Goal: Task Accomplishment & Management: Complete application form

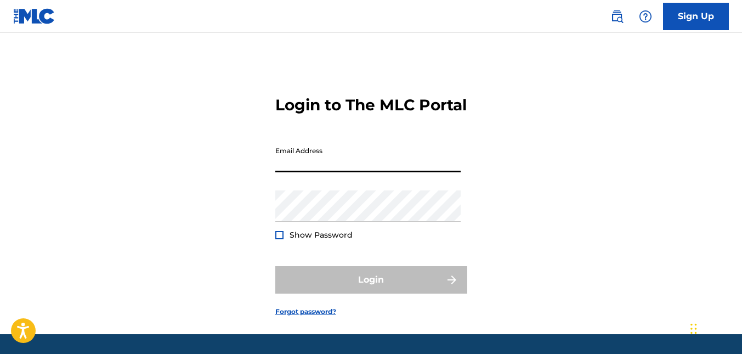
click at [341, 172] on input "Email Address" at bounding box center [367, 156] width 185 height 31
type input "[EMAIL_ADDRESS][DOMAIN_NAME]"
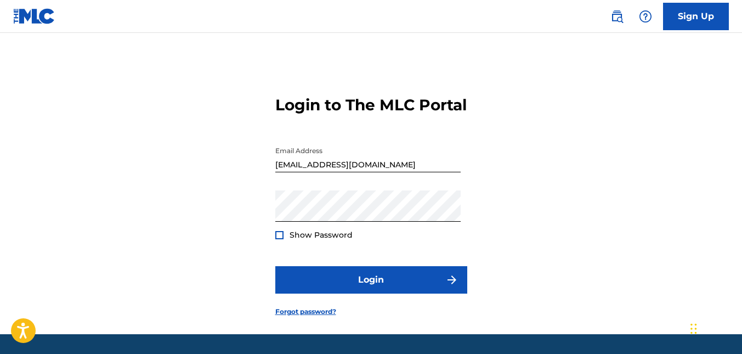
click at [301, 240] on span "Show Password" at bounding box center [321, 235] width 63 height 10
click at [279, 239] on div at bounding box center [279, 235] width 8 height 8
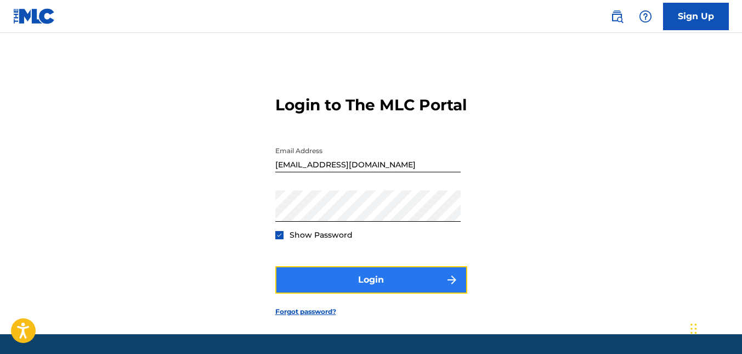
click at [382, 293] on button "Login" at bounding box center [371, 279] width 192 height 27
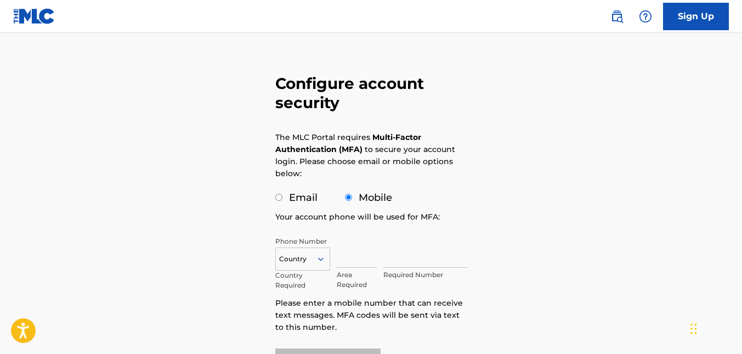
scroll to position [55, 0]
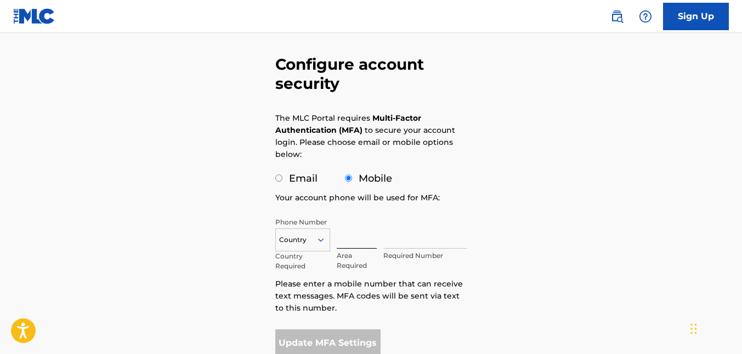
click at [352, 240] on input "text" at bounding box center [357, 232] width 41 height 31
type input "876"
type input "[GEOGRAPHIC_DATA]"
type input "4724552"
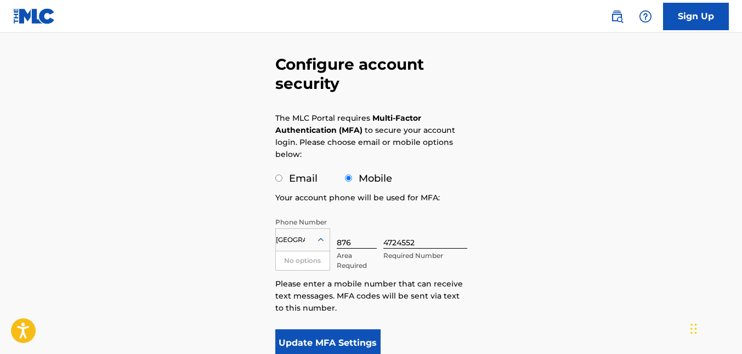
click at [300, 176] on label "Email" at bounding box center [303, 178] width 29 height 12
click at [282, 176] on input "Email" at bounding box center [278, 177] width 7 height 7
radio input "true"
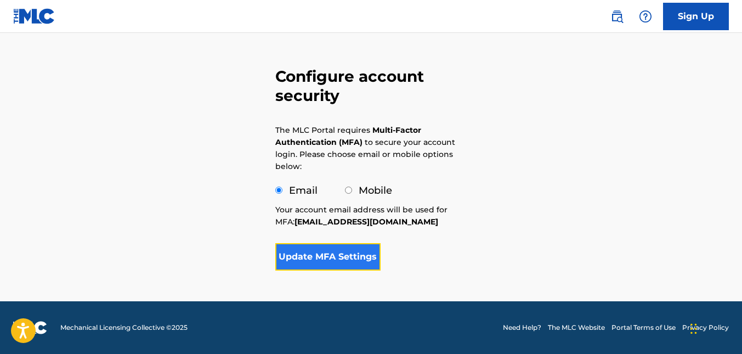
click at [337, 259] on button "Update MFA Settings" at bounding box center [328, 256] width 106 height 27
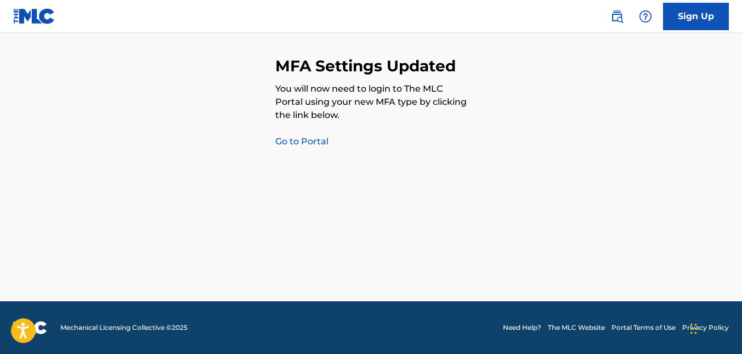
scroll to position [24, 0]
click at [321, 140] on link "Go to Portal" at bounding box center [301, 141] width 53 height 10
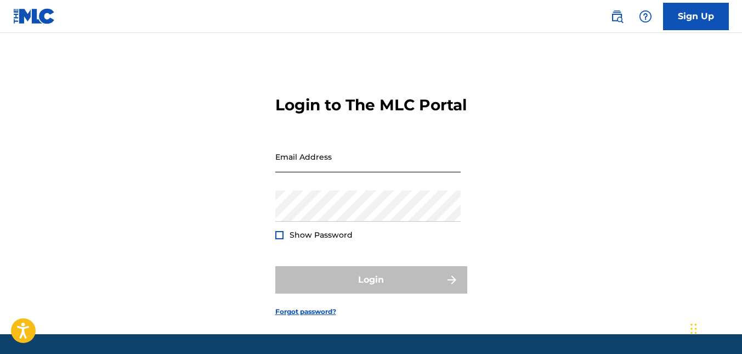
click at [345, 172] on input "Email Address" at bounding box center [367, 156] width 185 height 31
type input "[EMAIL_ADDRESS][DOMAIN_NAME]"
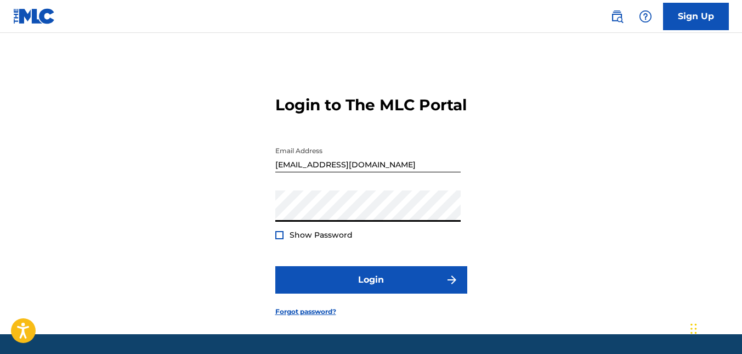
click at [290, 240] on div "Password Show Password" at bounding box center [367, 214] width 185 height 49
click at [288, 240] on div "Show Password" at bounding box center [313, 234] width 77 height 11
click at [278, 239] on div at bounding box center [279, 235] width 8 height 8
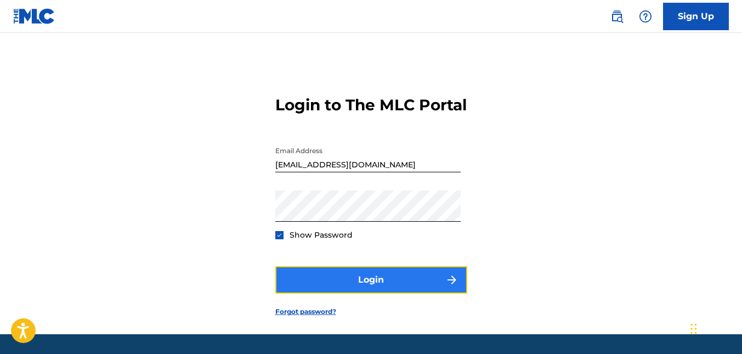
click at [406, 293] on button "Login" at bounding box center [371, 279] width 192 height 27
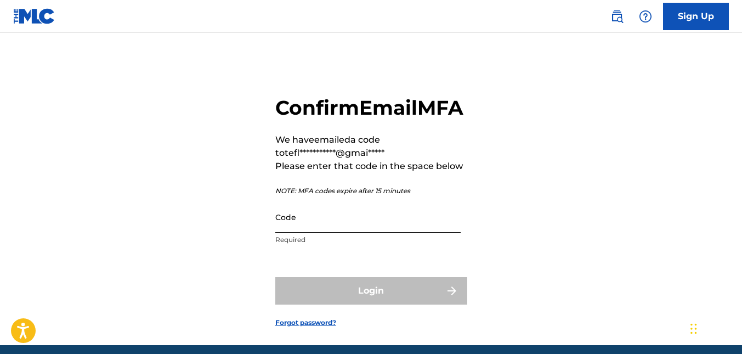
click at [391, 233] on input "Code" at bounding box center [367, 216] width 185 height 31
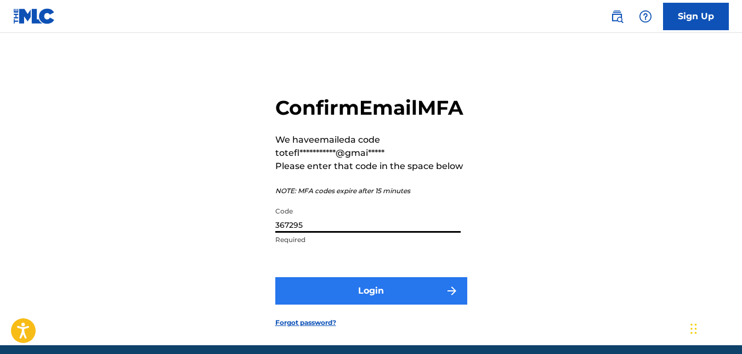
type input "367295"
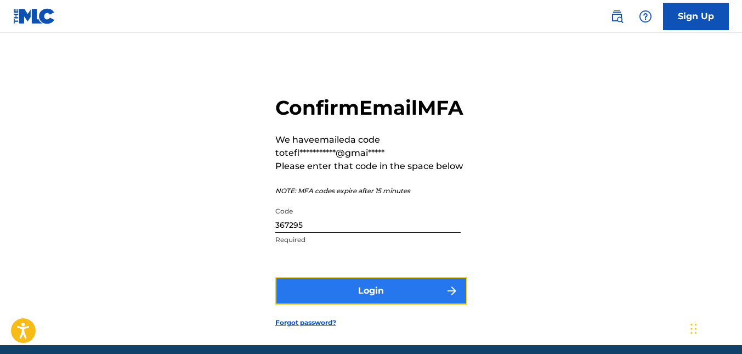
click at [371, 304] on button "Login" at bounding box center [371, 290] width 192 height 27
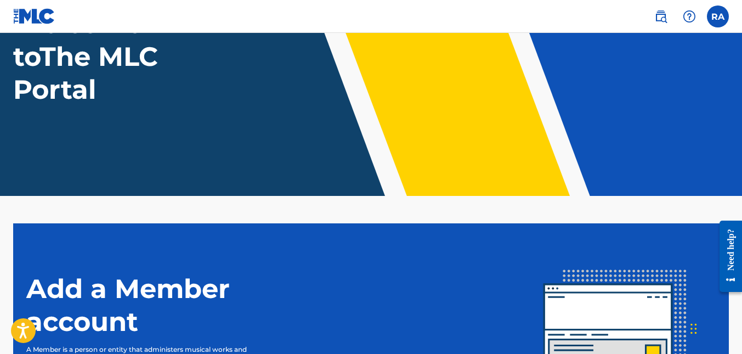
scroll to position [255, 0]
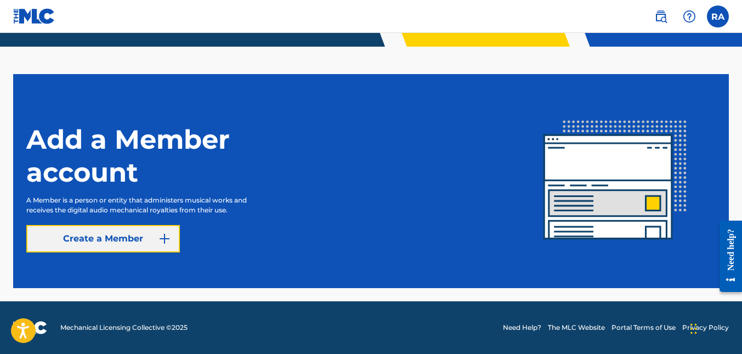
click at [114, 240] on link "Create a Member" at bounding box center [103, 238] width 154 height 27
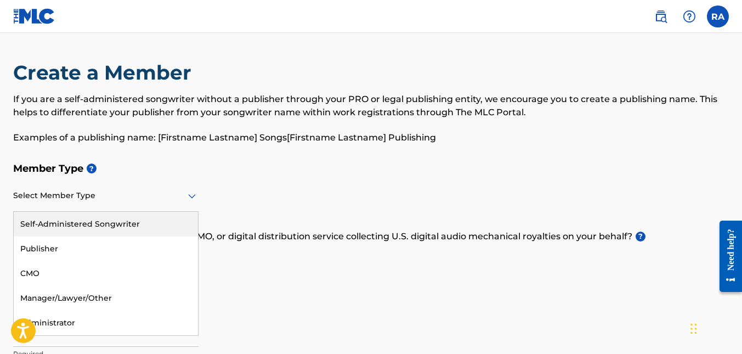
click at [79, 198] on div at bounding box center [105, 196] width 185 height 14
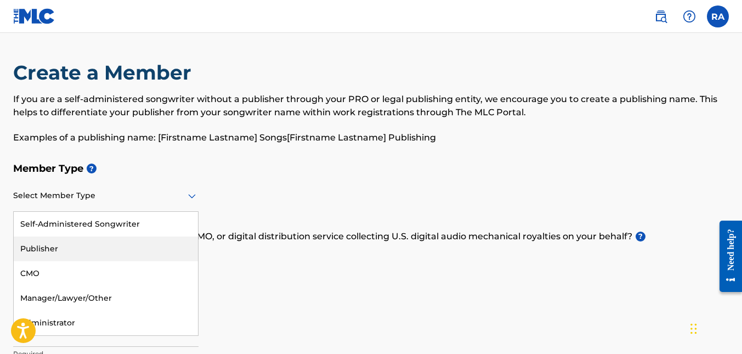
click at [66, 251] on div "Publisher" at bounding box center [106, 248] width 184 height 25
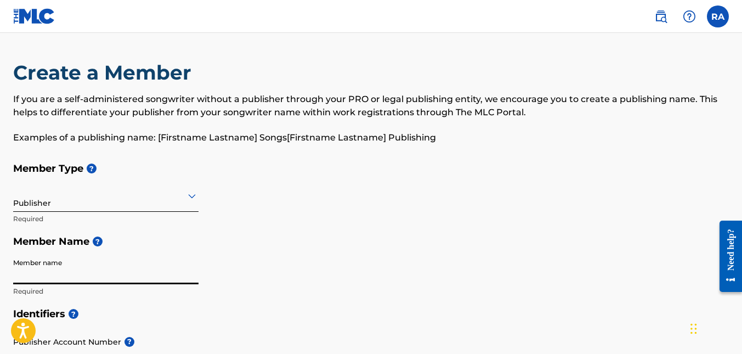
click at [62, 279] on input "Member name" at bounding box center [105, 268] width 185 height 31
type input "[PERSON_NAME]"
type input "lot 40 white water [PERSON_NAME]"
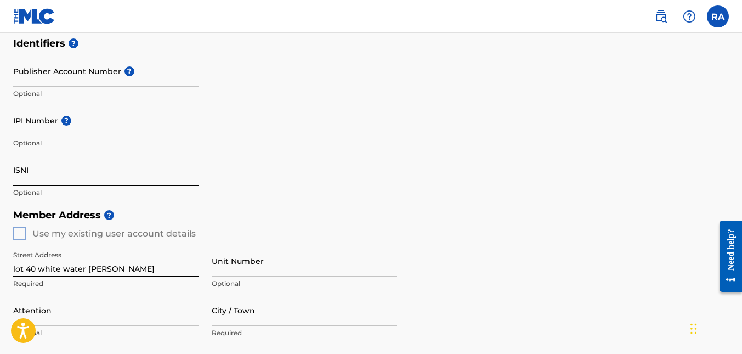
scroll to position [329, 0]
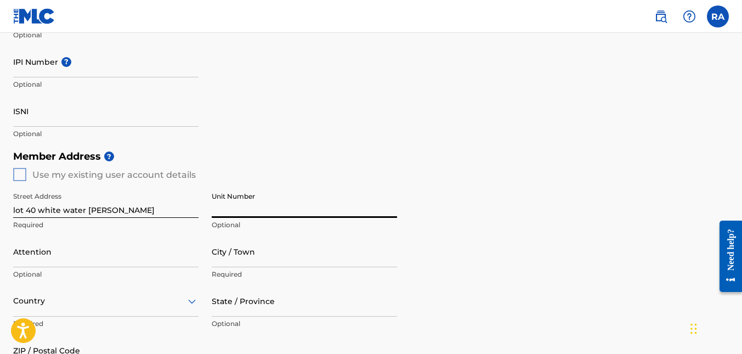
click at [241, 212] on input "Unit Number" at bounding box center [304, 201] width 185 height 31
click at [78, 255] on input "Attention" at bounding box center [105, 251] width 185 height 31
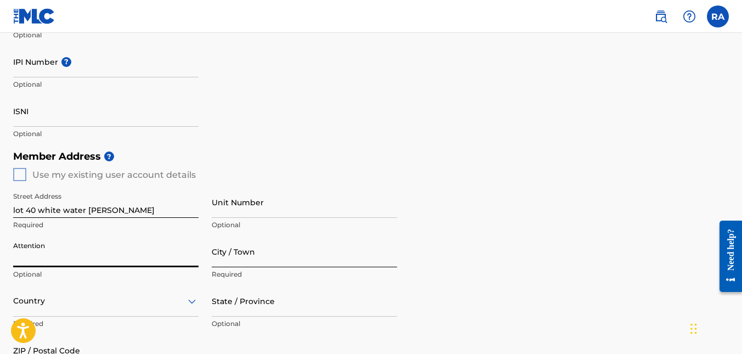
click at [277, 261] on input "City / Town" at bounding box center [304, 251] width 185 height 31
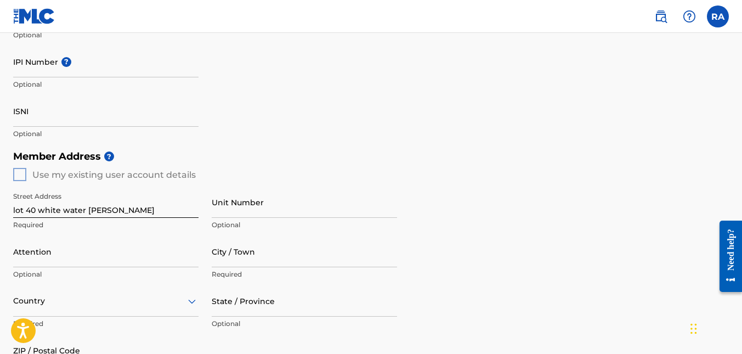
click at [213, 126] on div "Identifiers ? Publisher Account Number ? Optional IPI Number ? Optional ISNI Op…" at bounding box center [371, 59] width 716 height 172
click at [81, 264] on input "Attention" at bounding box center [105, 251] width 185 height 31
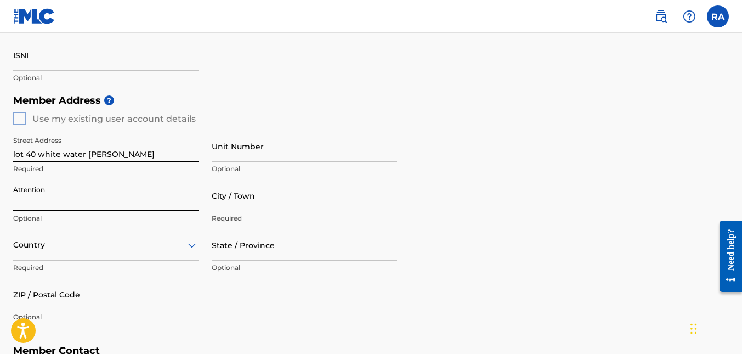
scroll to position [384, 0]
click at [52, 201] on input "Attention" at bounding box center [105, 196] width 185 height 31
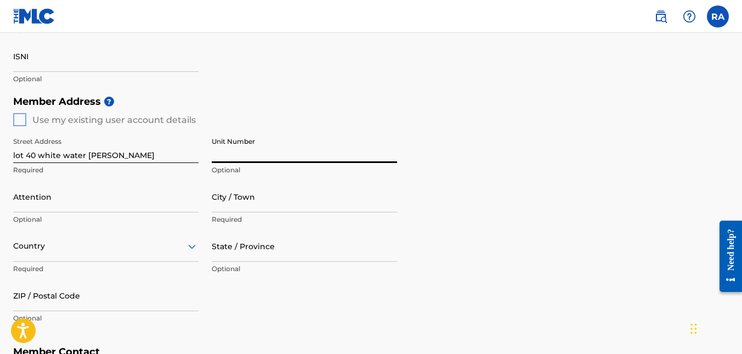
click at [251, 152] on input "Unit Number" at bounding box center [304, 147] width 185 height 31
type input "2"
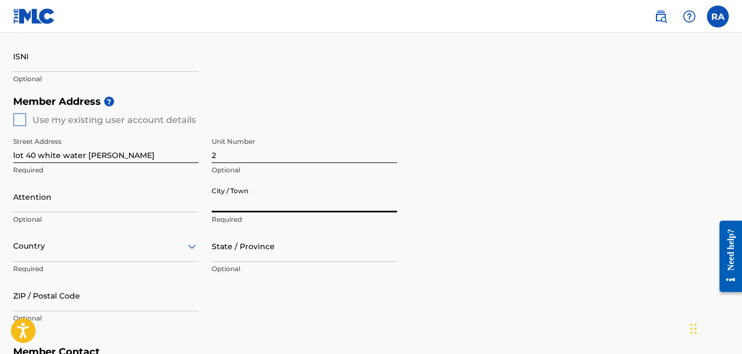
click at [273, 208] on input "City / Town" at bounding box center [304, 196] width 185 height 31
type input "[GEOGRAPHIC_DATA]"
type input "[PERSON_NAME]"
type input "[GEOGRAPHIC_DATA]"
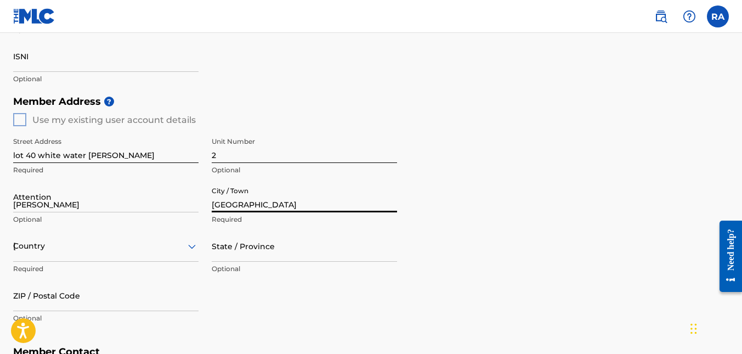
type input "876"
type input "4724552"
type input "[EMAIL_ADDRESS][DOMAIN_NAME]"
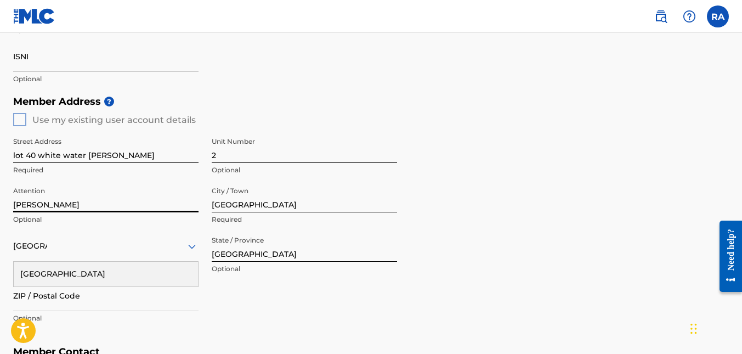
drag, startPoint x: 83, startPoint y: 203, endPoint x: 0, endPoint y: 196, distance: 83.7
click at [0, 196] on div "Create a Member If you are a self-administered songwriter without a publisher t…" at bounding box center [371, 82] width 742 height 813
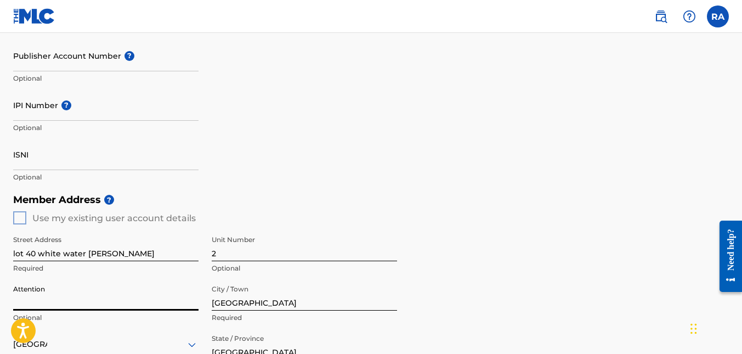
scroll to position [274, 0]
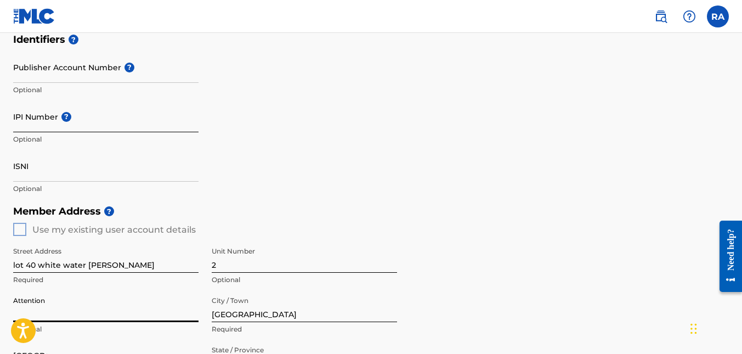
click at [121, 127] on input "IPI Number ?" at bounding box center [105, 116] width 185 height 31
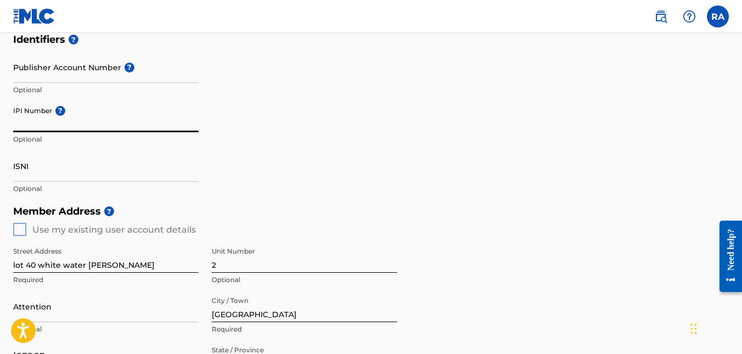
paste input "00378711431"
type input "00378711431"
click at [25, 231] on div "Member Address ? Use my existing user account details Street Address lot 40 whi…" at bounding box center [371, 325] width 716 height 251
click at [21, 231] on div "Member Address ? Use my existing user account details Street Address lot 40 whi…" at bounding box center [371, 325] width 716 height 251
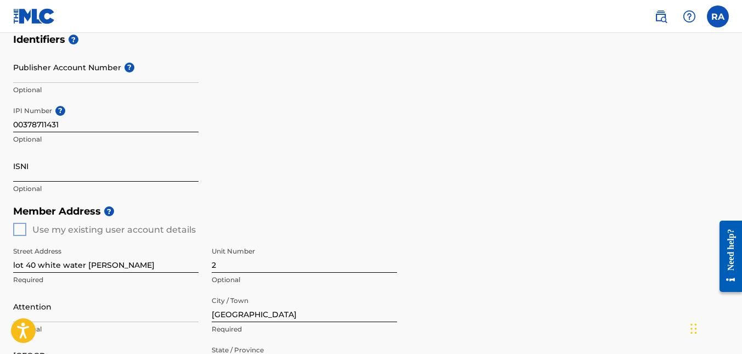
click at [30, 173] on input "ISNI" at bounding box center [105, 165] width 185 height 31
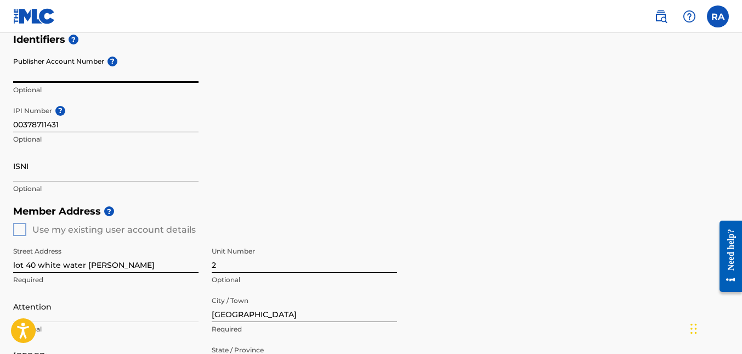
click at [109, 71] on input "Publisher Account Number ?" at bounding box center [105, 67] width 185 height 31
paste input "00378711431"
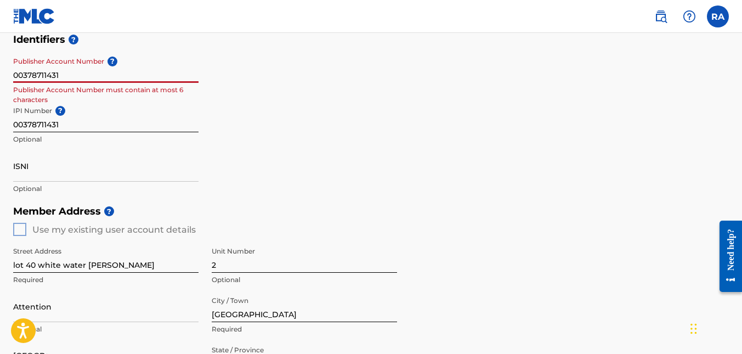
type input "00378711431"
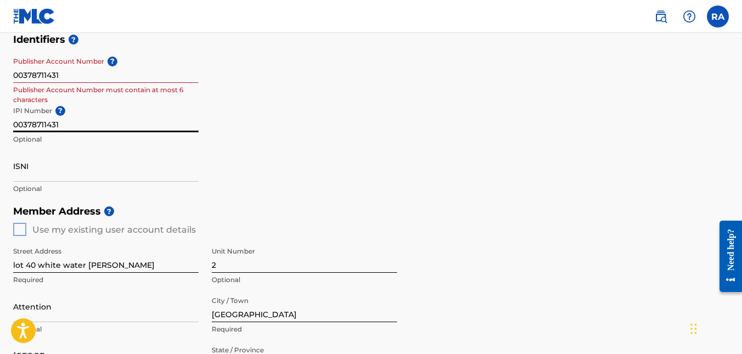
drag, startPoint x: 69, startPoint y: 122, endPoint x: 0, endPoint y: 126, distance: 68.7
click at [0, 126] on div "Create a Member If you are a self-administered songwriter without a publisher t…" at bounding box center [371, 192] width 742 height 813
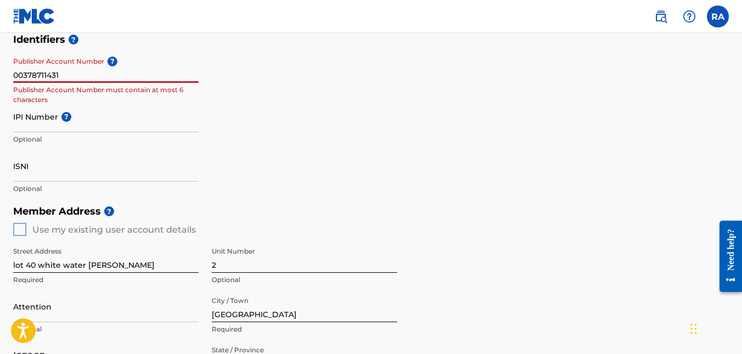
click at [93, 76] on input "00378711431" at bounding box center [105, 67] width 185 height 31
drag, startPoint x: 93, startPoint y: 76, endPoint x: 0, endPoint y: 83, distance: 92.9
click at [0, 83] on div "Create a Member If you are a self-administered songwriter without a publisher t…" at bounding box center [371, 192] width 742 height 813
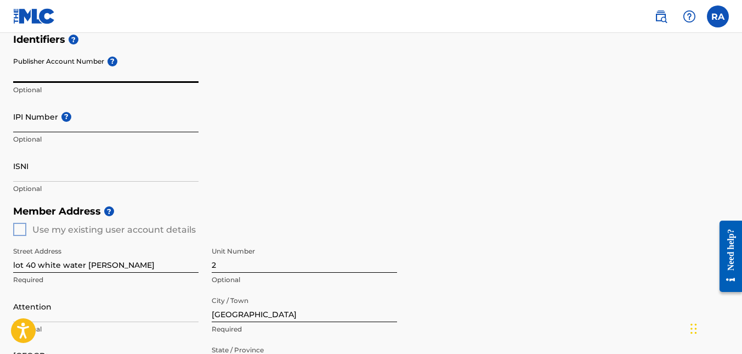
click at [62, 125] on input "IPI Number ?" at bounding box center [105, 116] width 185 height 31
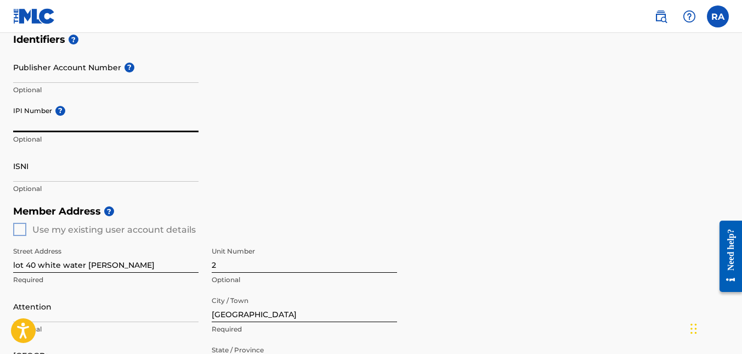
paste input "00658631908"
type input "00658631908"
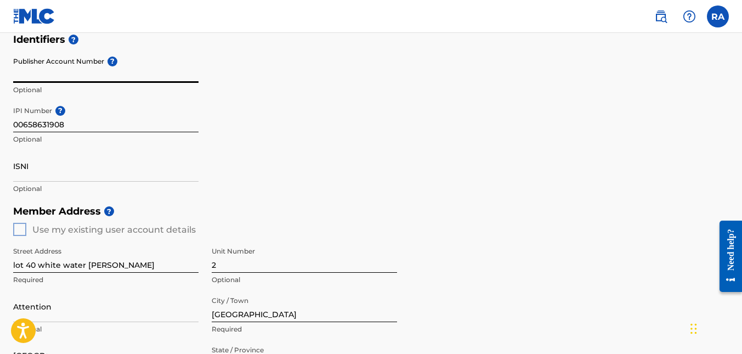
click at [80, 79] on input "Publisher Account Number ?" at bounding box center [105, 67] width 185 height 31
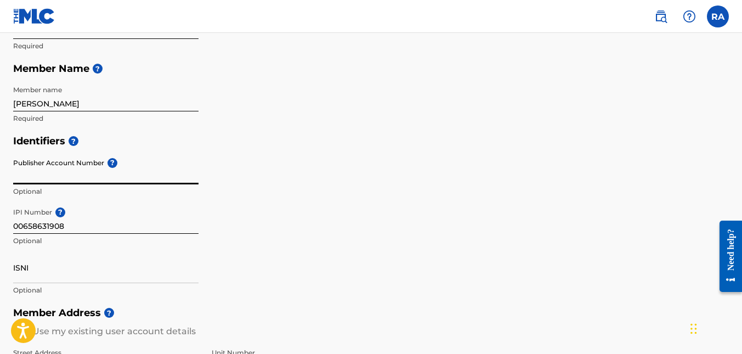
scroll to position [165, 0]
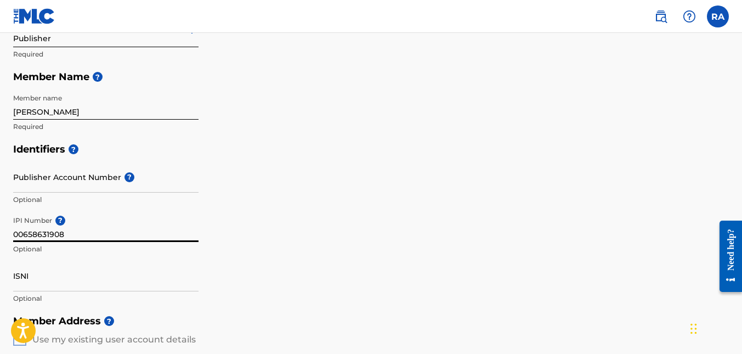
drag, startPoint x: 73, startPoint y: 238, endPoint x: 0, endPoint y: 231, distance: 73.8
click at [0, 231] on div "Create a Member If you are a self-administered songwriter without a publisher t…" at bounding box center [371, 302] width 742 height 813
click at [63, 185] on input "Publisher Account Number ?" at bounding box center [105, 176] width 185 height 31
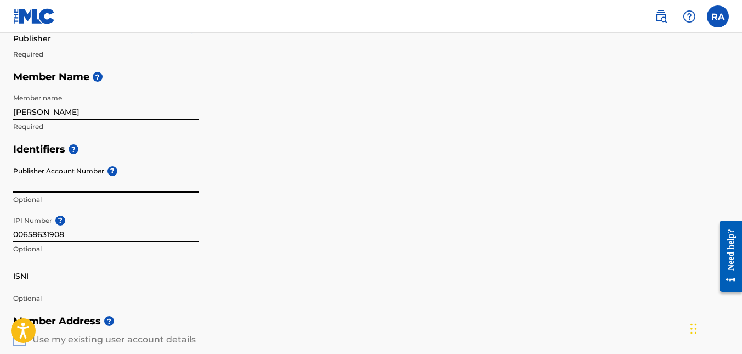
paste input "00378711431"
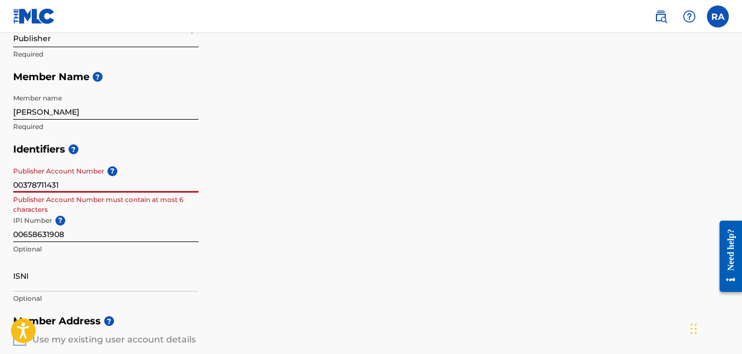
type input "00378711431"
click at [394, 133] on div "Member Type ? Publisher Required Member Name ? Member name [PERSON_NAME] Requir…" at bounding box center [371, 64] width 716 height 145
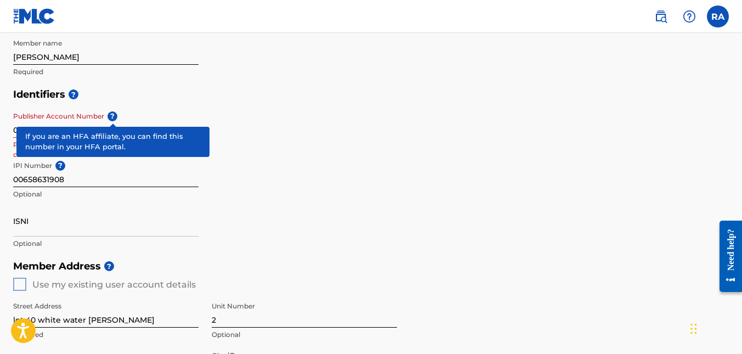
click at [114, 119] on span "?" at bounding box center [113, 116] width 10 height 10
click at [114, 119] on input "00378711431" at bounding box center [105, 121] width 185 height 31
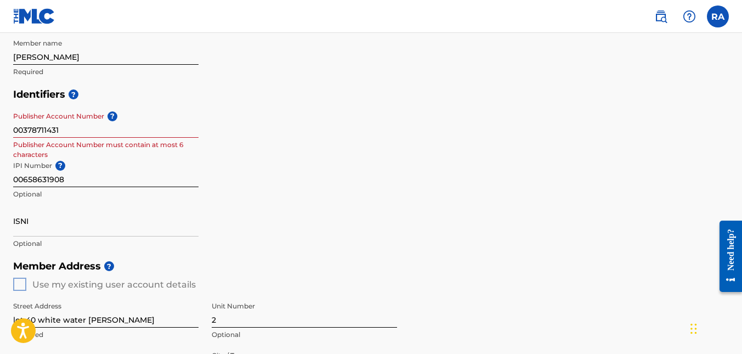
click at [292, 119] on div "Identifiers ? Publisher Account Number ? 00378711431 Publisher Account Number m…" at bounding box center [371, 169] width 716 height 172
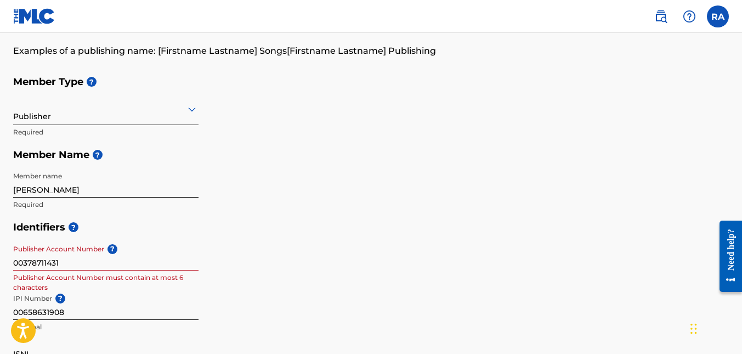
scroll to position [106, 0]
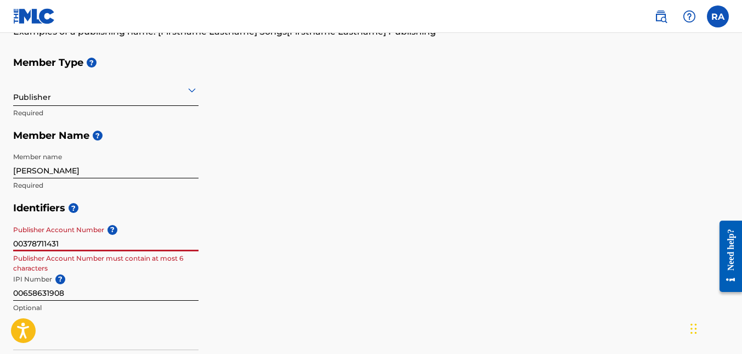
drag, startPoint x: 78, startPoint y: 244, endPoint x: 0, endPoint y: 242, distance: 78.5
click at [0, 242] on div "Create a Member If you are a self-administered songwriter without a publisher t…" at bounding box center [371, 360] width 742 height 813
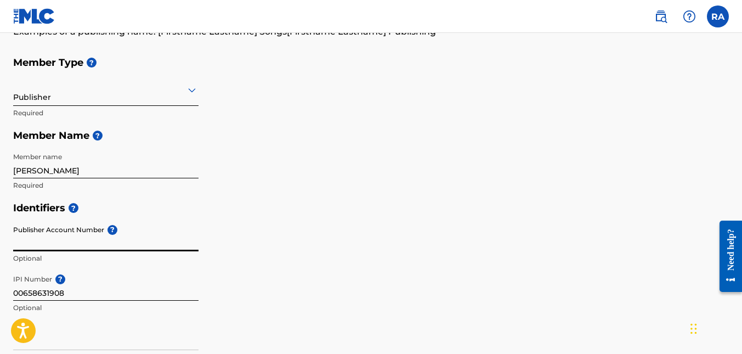
paste input "2023191"
type input "2023191"
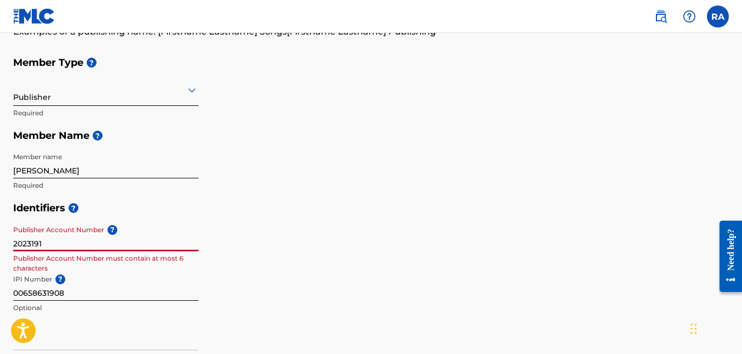
drag, startPoint x: 59, startPoint y: 246, endPoint x: 0, endPoint y: 250, distance: 59.4
click at [0, 250] on div "Create a Member If you are a self-administered songwriter without a publisher t…" at bounding box center [371, 360] width 742 height 813
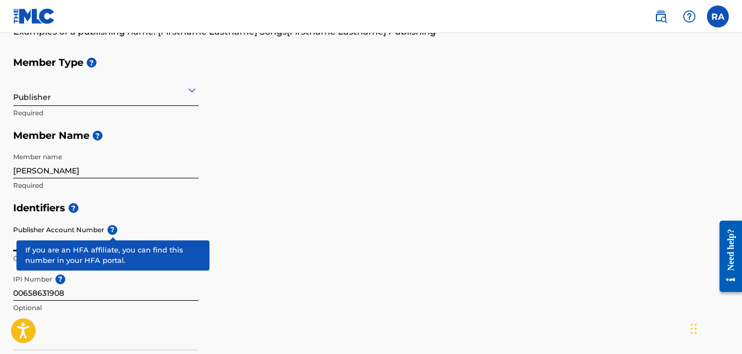
click at [115, 231] on div "Publisher Account Number ? Optional" at bounding box center [105, 244] width 185 height 49
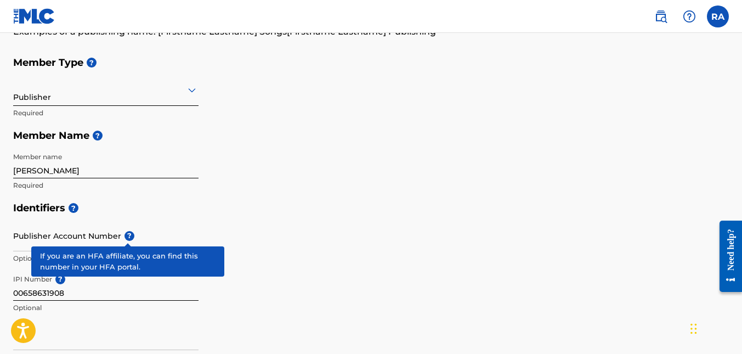
click at [126, 237] on span "?" at bounding box center [130, 236] width 10 height 10
click at [126, 237] on input "Publisher Account Number ?" at bounding box center [105, 235] width 185 height 31
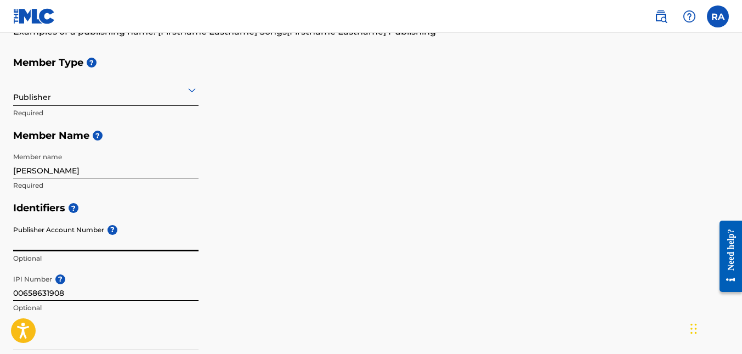
click at [126, 237] on input "Publisher Account Number ?" at bounding box center [105, 235] width 185 height 31
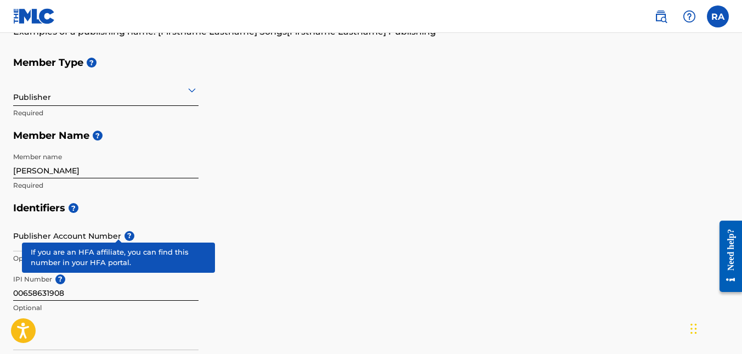
click at [114, 229] on div "Publisher Account Number ? Optional" at bounding box center [105, 244] width 185 height 49
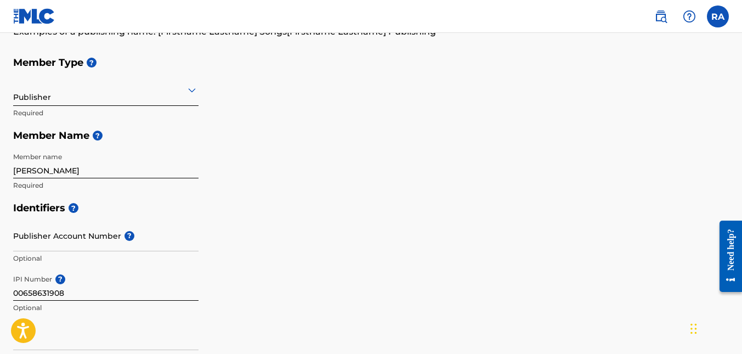
click at [114, 229] on div "Publisher Account Number ? Optional" at bounding box center [105, 244] width 185 height 49
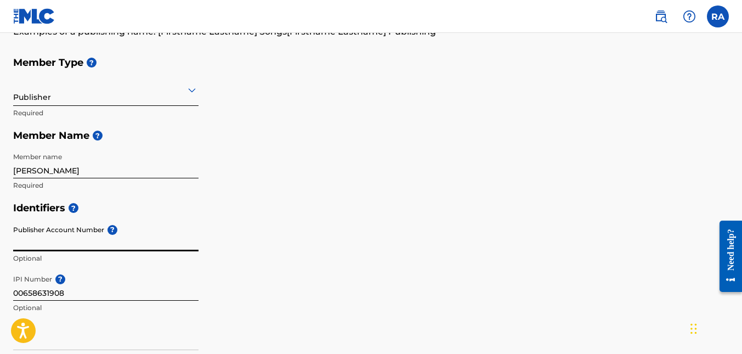
drag, startPoint x: 52, startPoint y: 254, endPoint x: 24, endPoint y: 243, distance: 30.8
click at [24, 243] on input "Publisher Account Number ?" at bounding box center [105, 235] width 185 height 31
paste input "00378711431"
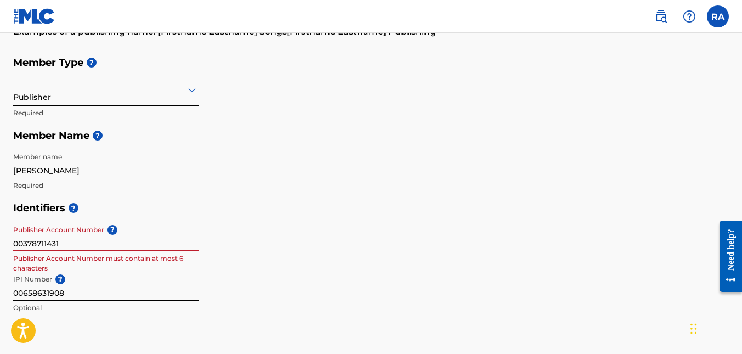
type input "00378711431"
